Goal: Navigation & Orientation: Go to known website

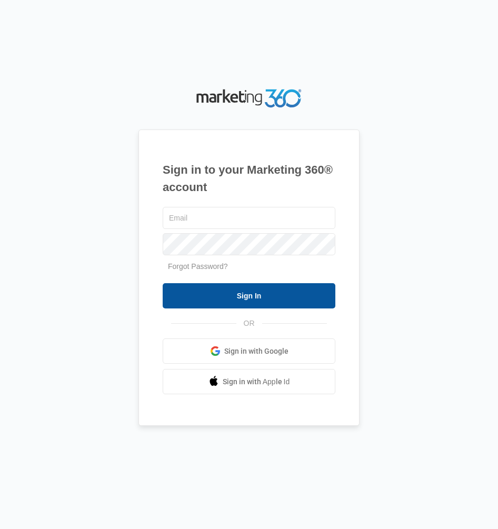
type input "[PERSON_NAME][DOMAIN_NAME][EMAIL_ADDRESS][DOMAIN_NAME]"
click at [274, 295] on input "Sign In" at bounding box center [249, 295] width 173 height 25
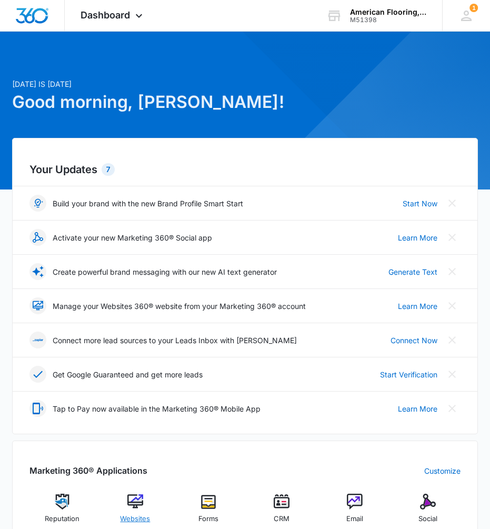
click at [132, 503] on img at bounding box center [135, 502] width 16 height 16
